Goal: Task Accomplishment & Management: Manage account settings

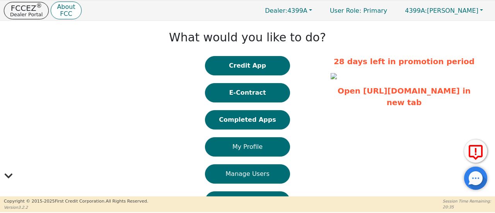
drag, startPoint x: 260, startPoint y: 125, endPoint x: 264, endPoint y: 126, distance: 4.7
click at [260, 125] on button "Completed Apps" at bounding box center [247, 119] width 85 height 19
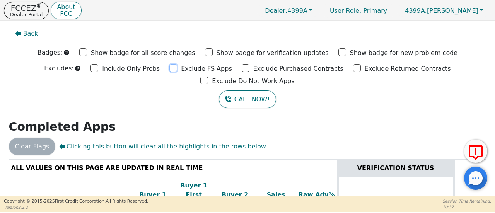
drag, startPoint x: 131, startPoint y: 68, endPoint x: 144, endPoint y: 66, distance: 13.3
click at [169, 67] on input "Exclude FS Apps" at bounding box center [173, 68] width 8 height 8
checkbox input "true"
drag, startPoint x: 199, startPoint y: 66, endPoint x: 215, endPoint y: 67, distance: 15.5
click at [241, 66] on input "Exclude Purchased Contracts" at bounding box center [245, 68] width 8 height 8
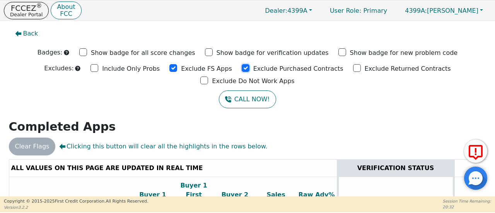
checkbox input "true"
drag, startPoint x: 302, startPoint y: 68, endPoint x: 390, endPoint y: 76, distance: 88.5
click at [353, 68] on input "Exclude Returned Contracts" at bounding box center [357, 68] width 8 height 8
checkbox input "true"
click at [208, 76] on input "Exclude Do Not Work Apps" at bounding box center [204, 80] width 8 height 8
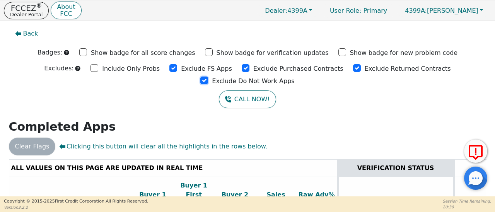
checkbox input "true"
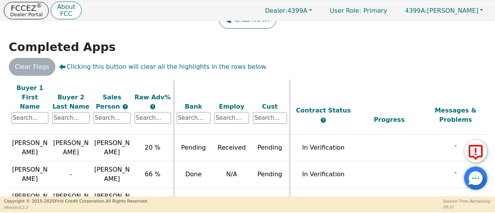
scroll to position [39, 0]
